Goal: Communication & Community: Answer question/provide support

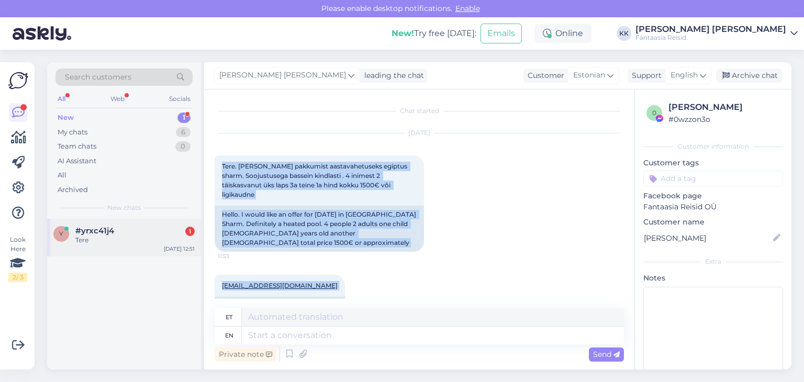
scroll to position [59, 0]
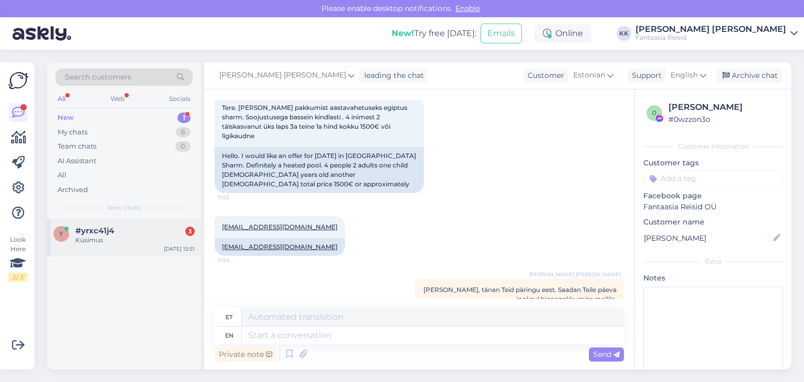
click at [105, 237] on div "Küsimus" at bounding box center [134, 239] width 119 height 9
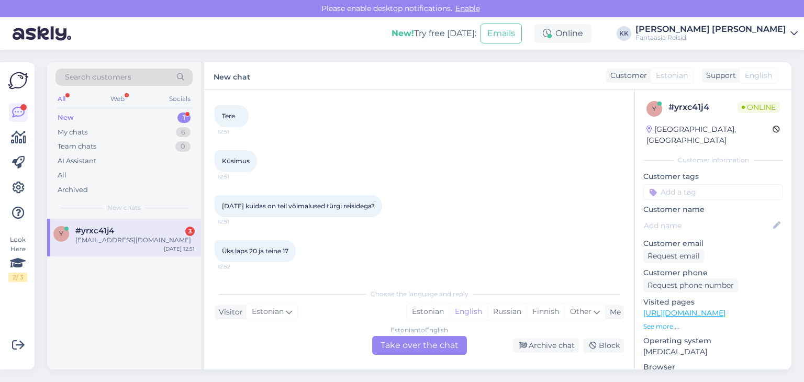
scroll to position [140, 0]
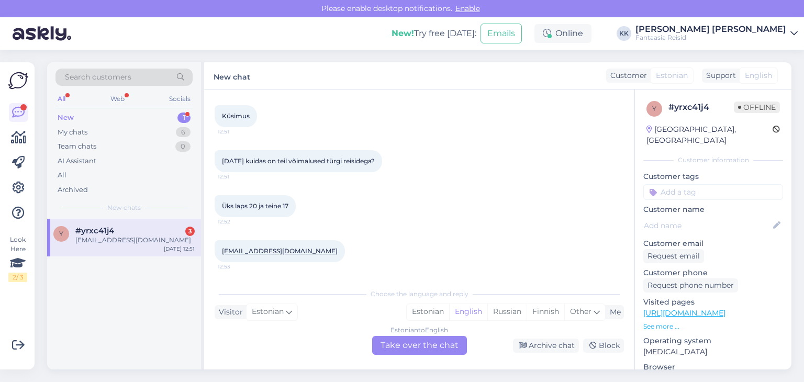
click at [423, 346] on div "Estonian to English Take over the chat" at bounding box center [419, 345] width 95 height 19
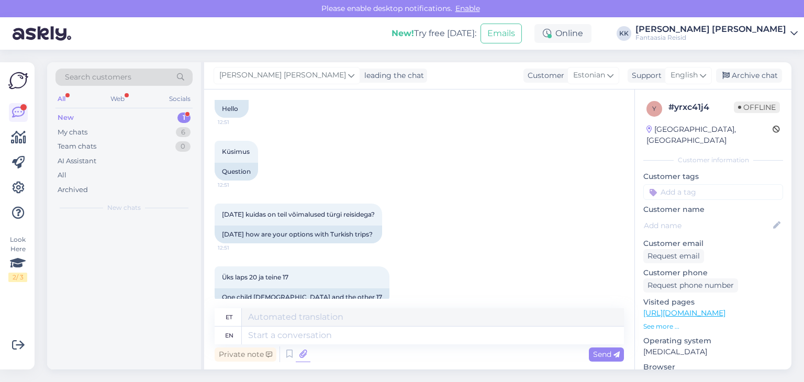
scroll to position [176, 0]
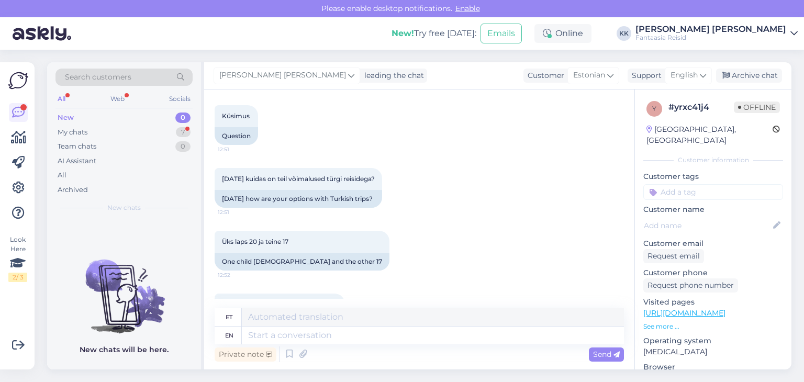
click at [249, 358] on div "Private note" at bounding box center [246, 354] width 62 height 14
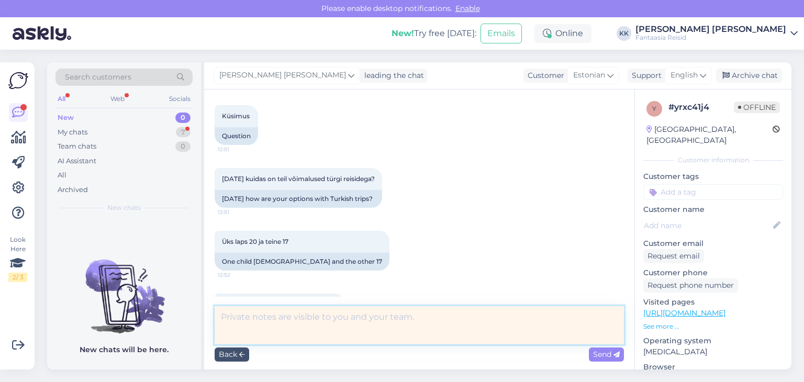
click at [254, 325] on textarea at bounding box center [419, 325] width 409 height 38
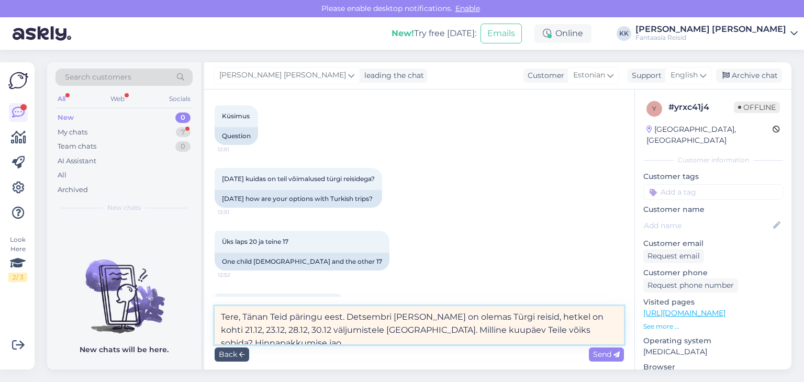
scroll to position [4, 0]
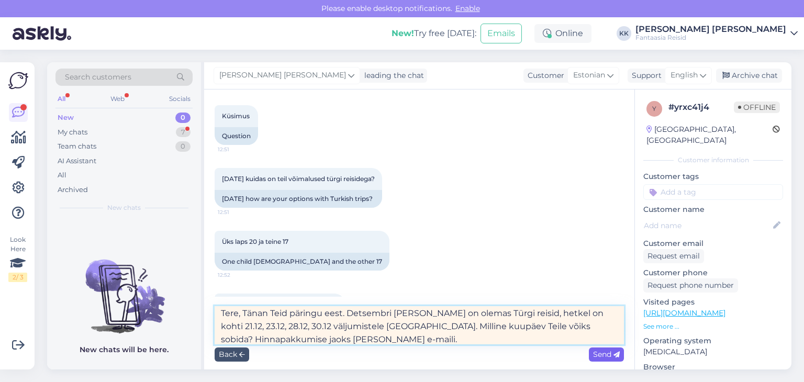
type textarea "Tere, Tänan Teid päringu eest. Detsembri [PERSON_NAME] on olemas Türgi reisid, …"
click at [611, 354] on span "Send" at bounding box center [606, 354] width 27 height 9
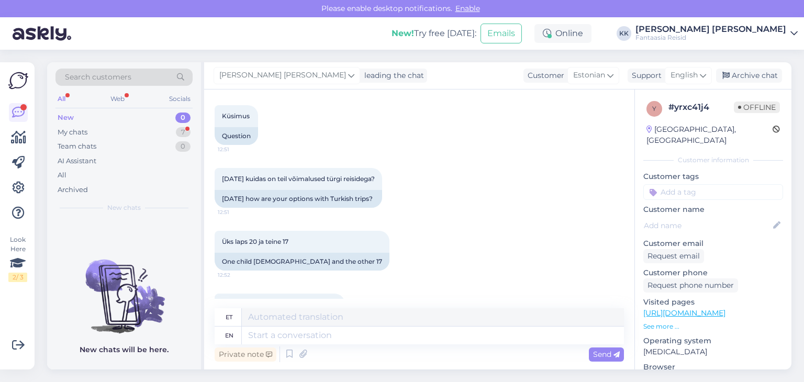
scroll to position [295, 0]
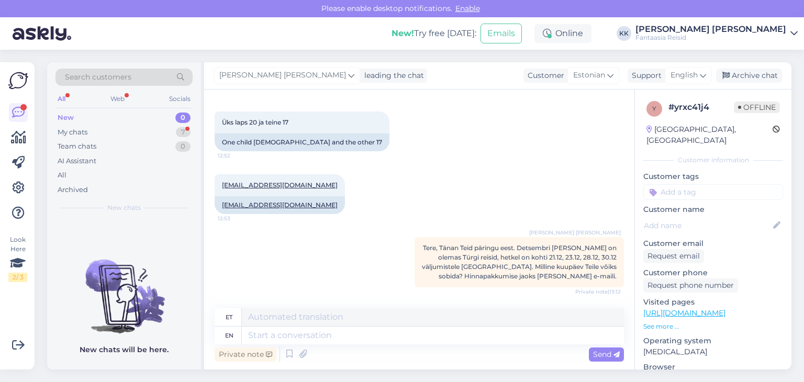
click at [155, 124] on div "New 0" at bounding box center [123, 117] width 137 height 15
click at [151, 136] on div "My chats 7" at bounding box center [123, 132] width 137 height 15
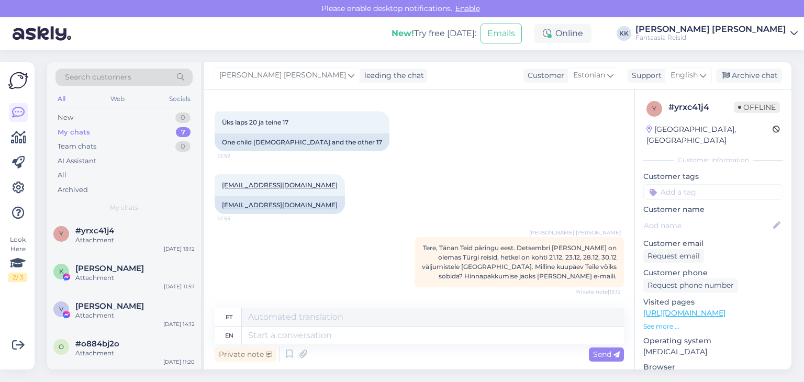
click at [120, 126] on div "My chats 7" at bounding box center [123, 132] width 137 height 15
click at [114, 117] on div "New 0" at bounding box center [123, 117] width 137 height 15
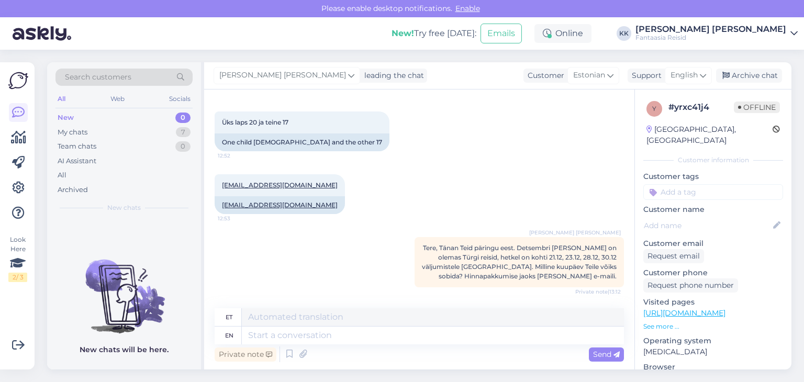
click at [522, 267] on span "Tere, Tänan Teid päringu eest. Detsembri [PERSON_NAME] on olemas Türgi reisid, …" at bounding box center [519, 262] width 195 height 36
click at [289, 317] on textarea at bounding box center [433, 317] width 382 height 18
click at [523, 273] on span "Tere, Tänan Teid päringu eest. Detsembri [PERSON_NAME] on olemas Türgi reisid, …" at bounding box center [519, 262] width 195 height 36
click at [523, 271] on div "[PERSON_NAME] [PERSON_NAME] Tere, Tänan Teid päringu eest. Detsembri [PERSON_NA…" at bounding box center [518, 262] width 209 height 50
click at [533, 258] on span "Tere, Tänan Teid päringu eest. Detsembri [PERSON_NAME] on olemas Türgi reisid, …" at bounding box center [519, 262] width 195 height 36
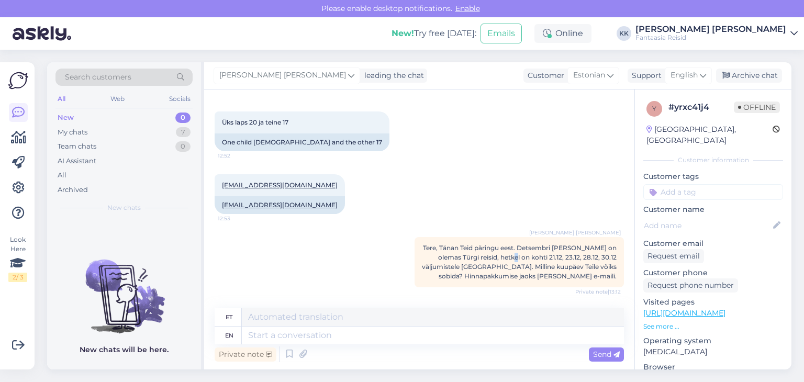
click at [533, 258] on span "Tere, Tänan Teid päringu eest. Detsembri [PERSON_NAME] on olemas Türgi reisid, …" at bounding box center [519, 262] width 195 height 36
click at [522, 263] on span "Tere, Tänan Teid päringu eest. Detsembri [PERSON_NAME] on olemas Türgi reisid, …" at bounding box center [519, 262] width 195 height 36
drag, startPoint x: 523, startPoint y: 261, endPoint x: 507, endPoint y: 254, distance: 17.6
click at [507, 254] on span "Tere, Tänan Teid päringu eest. Detsembri [PERSON_NAME] on olemas Türgi reisid, …" at bounding box center [519, 262] width 195 height 36
click at [510, 255] on span "Tere, Tänan Teid päringu eest. Detsembri [PERSON_NAME] on olemas Türgi reisid, …" at bounding box center [519, 262] width 195 height 36
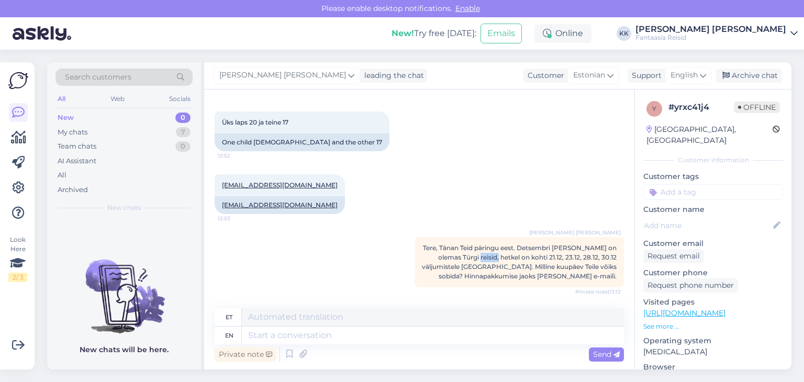
click at [510, 255] on span "Tere, Tänan Teid päringu eest. Detsembri [PERSON_NAME] on olemas Türgi reisid, …" at bounding box center [519, 262] width 195 height 36
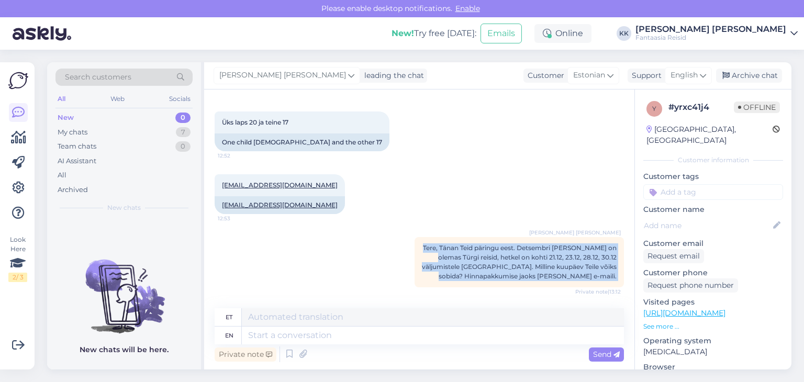
click at [510, 255] on span "Tere, Tänan Teid päringu eest. Detsembri [PERSON_NAME] on olemas Türgi reisid, …" at bounding box center [519, 262] width 195 height 36
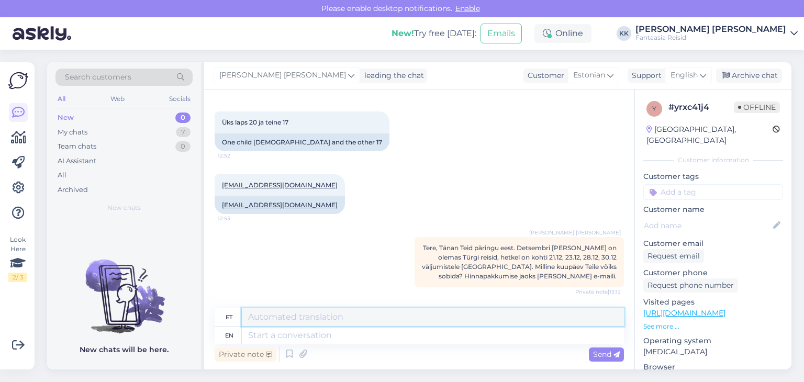
click at [255, 320] on textarea at bounding box center [433, 317] width 382 height 18
click at [253, 350] on div "Private note" at bounding box center [246, 354] width 62 height 14
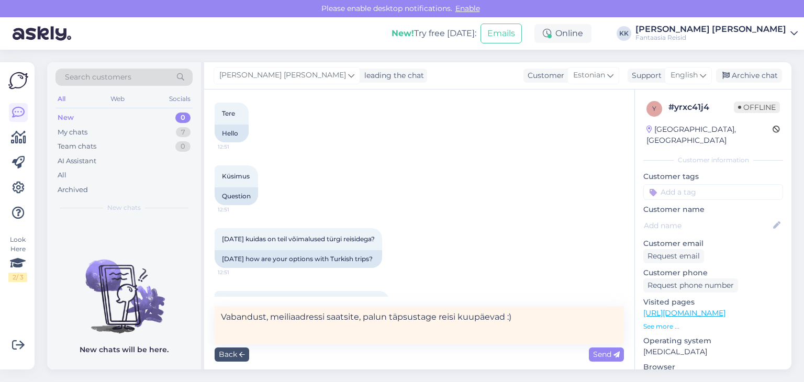
scroll to position [297, 0]
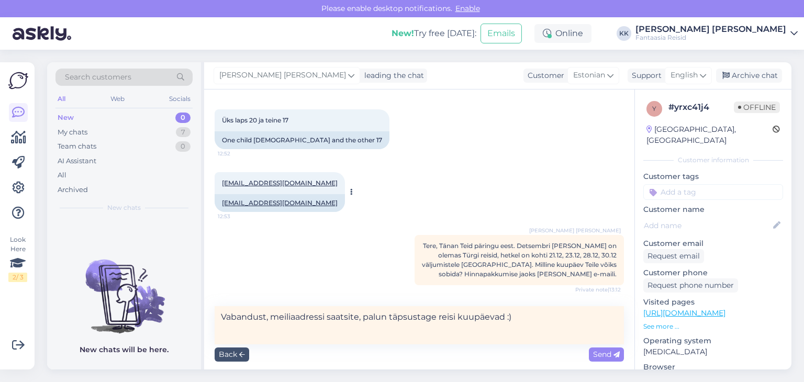
type textarea "Vabandust, meiliaadressi saatsite, palun täpsustage reisi kuupäevad :)"
drag, startPoint x: 217, startPoint y: 181, endPoint x: 287, endPoint y: 181, distance: 69.6
click at [287, 181] on div "[EMAIL_ADDRESS][DOMAIN_NAME] 12:53" at bounding box center [280, 183] width 130 height 22
copy link "[EMAIL_ADDRESS][DOMAIN_NAME]"
click at [606, 356] on span "Send" at bounding box center [606, 354] width 27 height 9
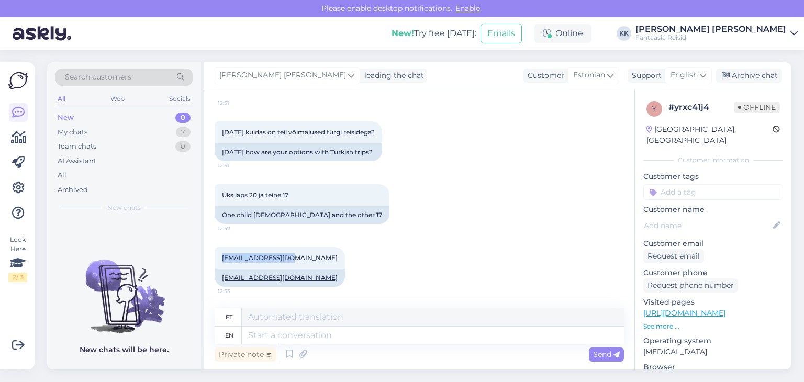
scroll to position [350, 0]
